Goal: Communication & Community: Answer question/provide support

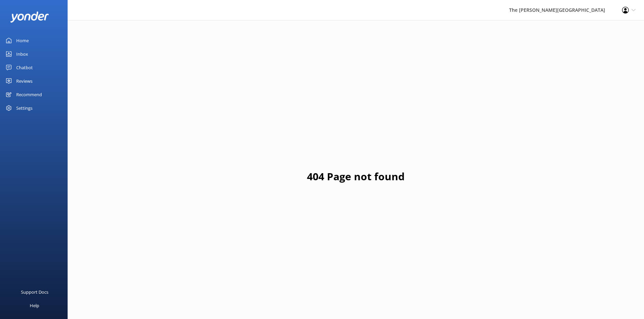
click at [34, 52] on link "Inbox" at bounding box center [34, 54] width 68 height 14
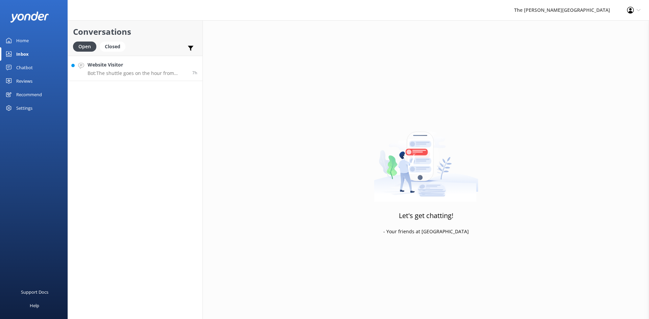
click at [127, 74] on p "Bot: The shuttle goes on the hour from 8:00am, returning at 15 minutes past the…" at bounding box center [138, 73] width 100 height 6
